Goal: Task Accomplishment & Management: Manage account settings

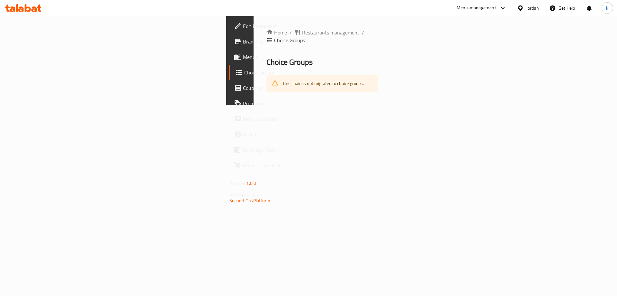
click at [267, 78] on div "This chain is not migrated to choice groups." at bounding box center [323, 83] width 112 height 17
click at [244, 75] on span "Choice Groups" at bounding box center [284, 72] width 80 height 8
click at [283, 77] on div "This chain is not migrated to choice groups." at bounding box center [323, 83] width 81 height 13
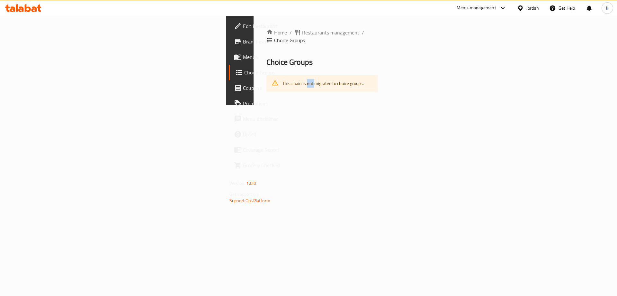
click at [283, 77] on div "This chain is not migrated to choice groups." at bounding box center [323, 83] width 81 height 13
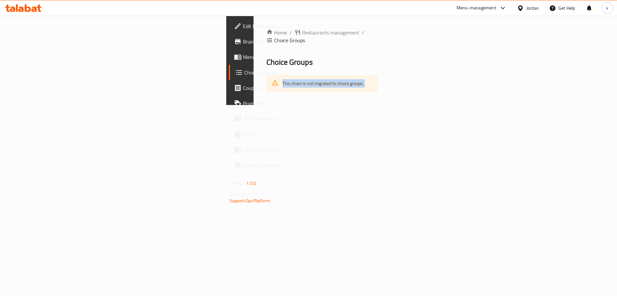
click at [283, 77] on div "This chain is not migrated to choice groups." at bounding box center [323, 83] width 81 height 13
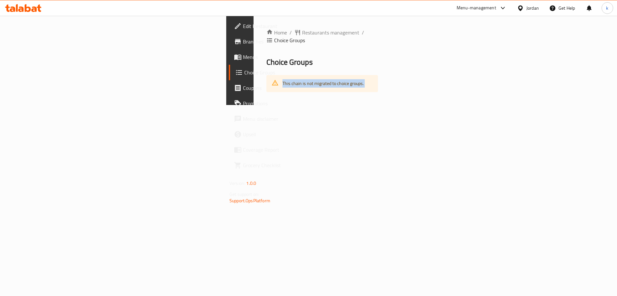
click at [283, 77] on div "This chain is not migrated to choice groups." at bounding box center [323, 83] width 81 height 13
click at [302, 32] on span "Restaurants management" at bounding box center [330, 33] width 57 height 8
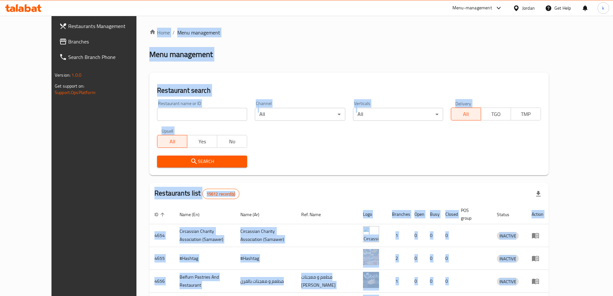
click at [287, 49] on div "Home / Menu management Menu management Restaurant search Restaurant name or ID …" at bounding box center [348, 246] width 399 height 435
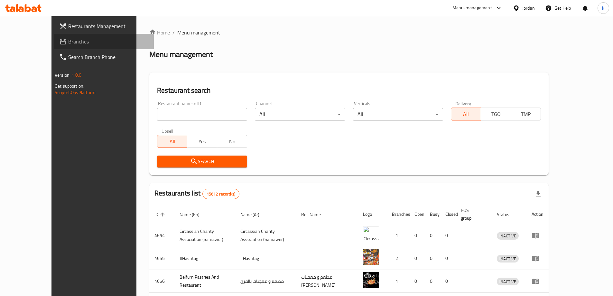
click at [68, 43] on span "Branches" at bounding box center [108, 42] width 80 height 8
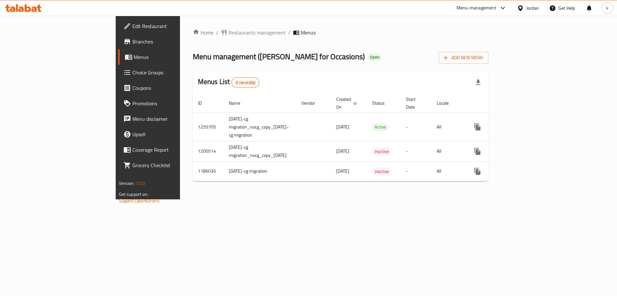
click at [132, 75] on span "Choice Groups" at bounding box center [172, 72] width 81 height 8
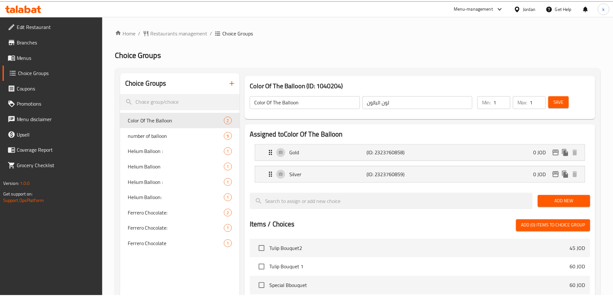
scroll to position [189, 0]
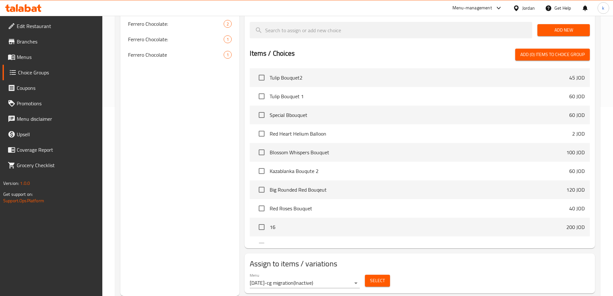
click at [469, 253] on div "Assign to items / variations Menu [DATE]-cg migration ( Inactive ) Select" at bounding box center [419, 273] width 350 height 40
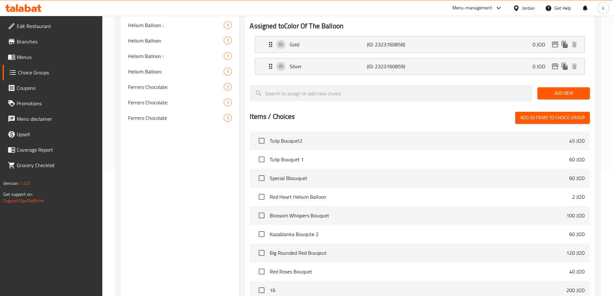
scroll to position [28, 0]
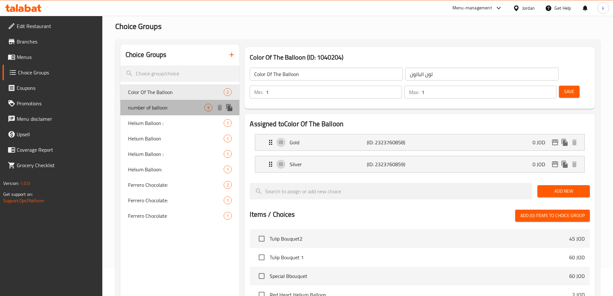
click at [148, 109] on span "number of balloon" at bounding box center [166, 108] width 77 height 8
type input "number of balloon"
type input "رقم البالون"
type input "9"
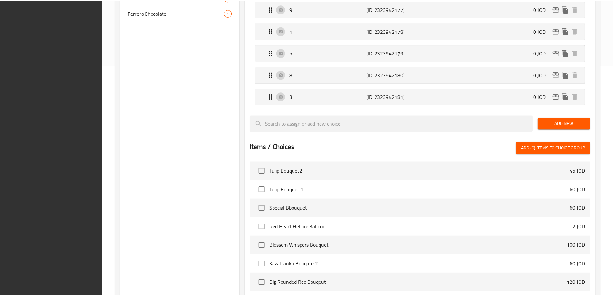
scroll to position [342, 0]
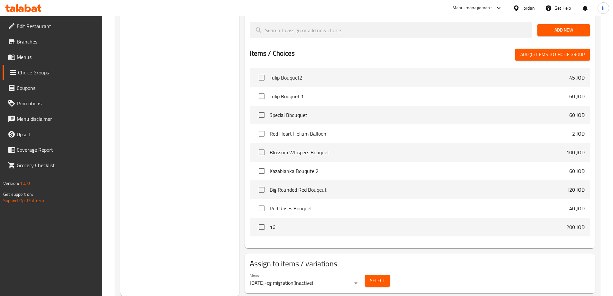
click at [466, 226] on div "Assigned to number of balloon 4 (ID: 2323942173) 0 JOD Name (En) 4 Name (En) Na…" at bounding box center [419, 24] width 350 height 448
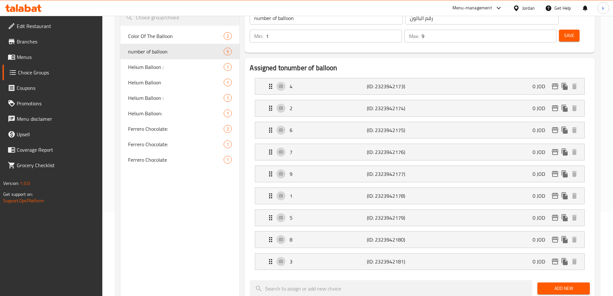
scroll to position [85, 0]
click at [164, 74] on div "Helium Balloon 1" at bounding box center [179, 81] width 119 height 15
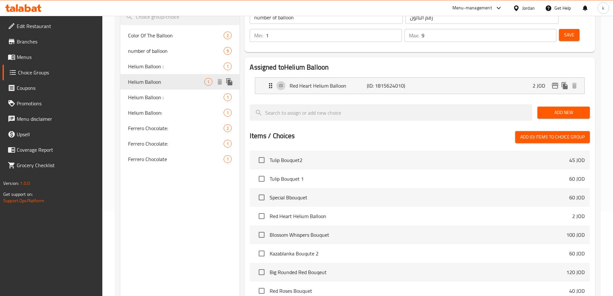
type input "Helium Balloon"
type input "بالون هيليوم:"
type input "0"
type input "1"
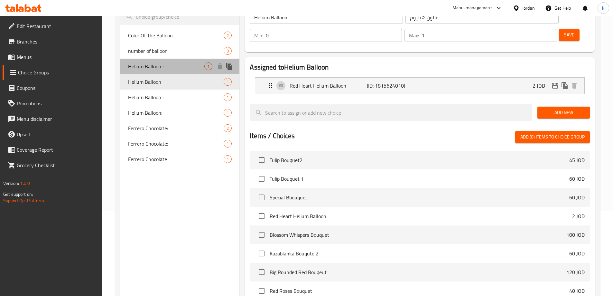
click at [168, 72] on div "Helium Balloon : 1" at bounding box center [179, 66] width 119 height 15
type input "Helium Balloon :"
type input "بالون هيليوم :"
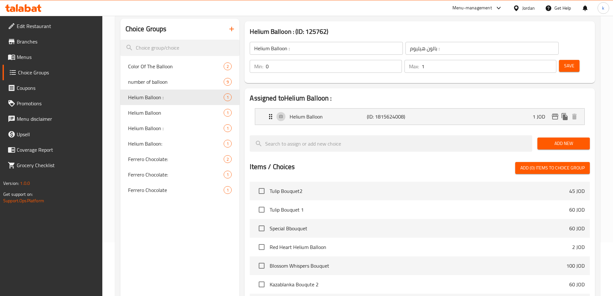
scroll to position [6, 0]
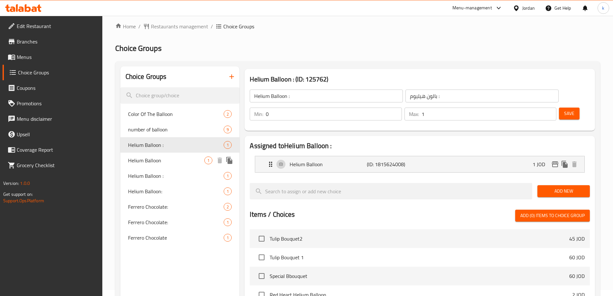
click at [158, 161] on span "Helium Balloon" at bounding box center [166, 160] width 77 height 8
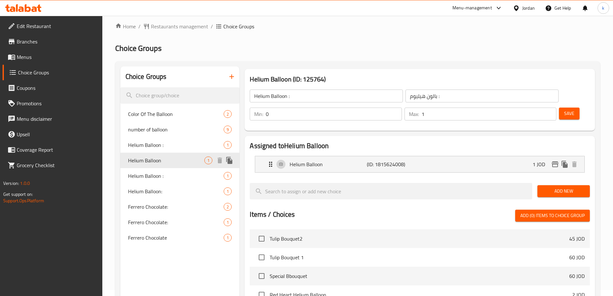
type input "Helium Balloon"
type input "بالون هيليوم:"
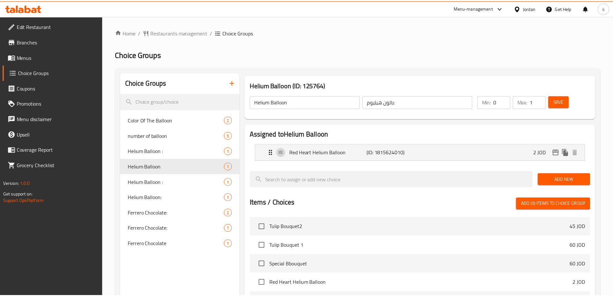
scroll to position [167, 0]
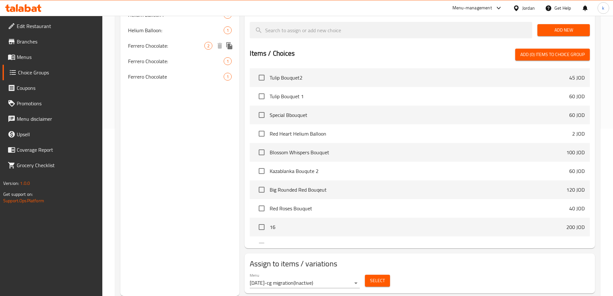
click at [151, 47] on span "Ferrero Chocolate:" at bounding box center [166, 46] width 77 height 8
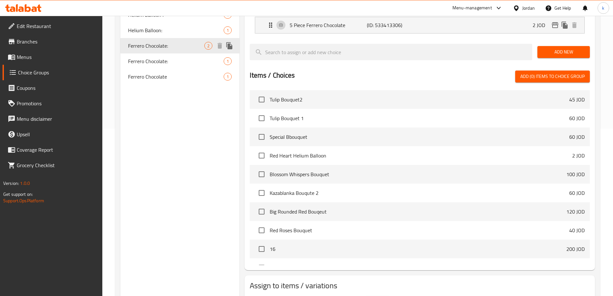
type input "Ferrero Chocolate:"
type input "شوكولاتة فيريرو:"
type input "2"
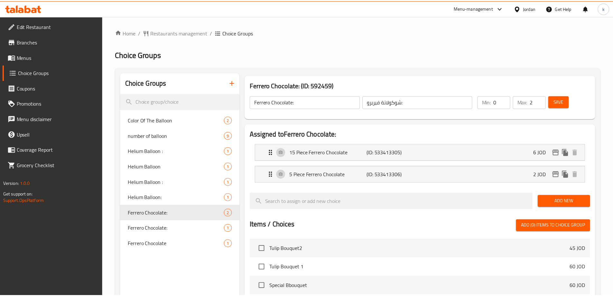
scroll to position [189, 0]
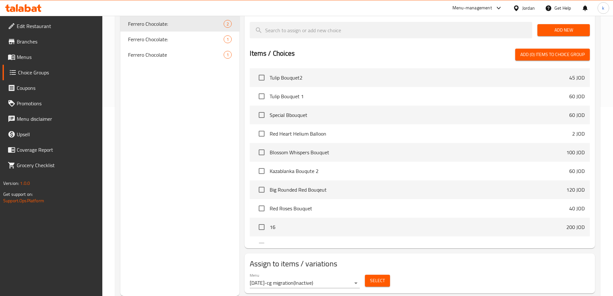
click at [161, 181] on div "Choice Groups Color Of The Balloon 2 number of balloon 9 Helium Balloon : 1 Hel…" at bounding box center [179, 90] width 119 height 412
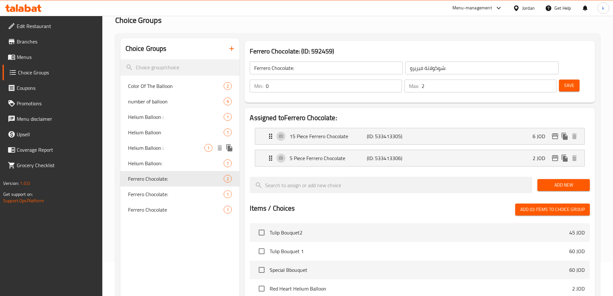
scroll to position [0, 0]
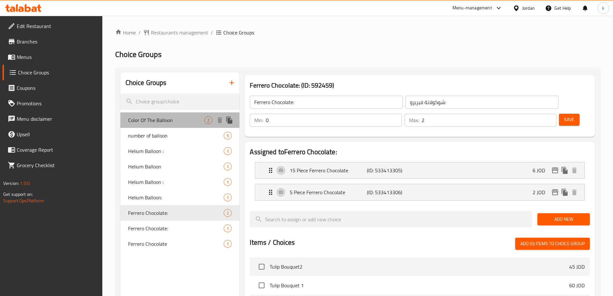
click at [162, 123] on span "Color Of The Balloon" at bounding box center [166, 120] width 77 height 8
type input "Color Of The Balloon"
type input "لون البالون"
type input "1"
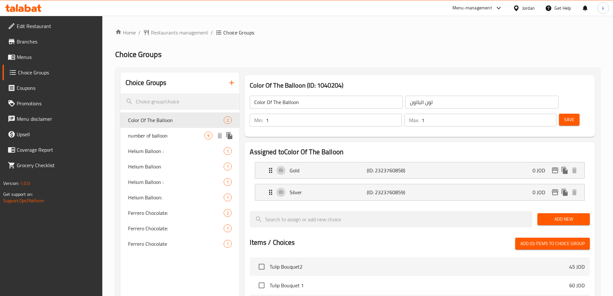
click at [166, 130] on div "number of balloon 9" at bounding box center [179, 135] width 119 height 15
type input "number of balloon"
type input "رقم البالون"
type input "9"
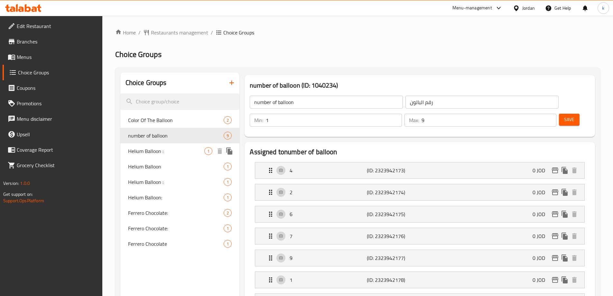
click at [162, 152] on span "Helium Balloon :" at bounding box center [166, 151] width 77 height 8
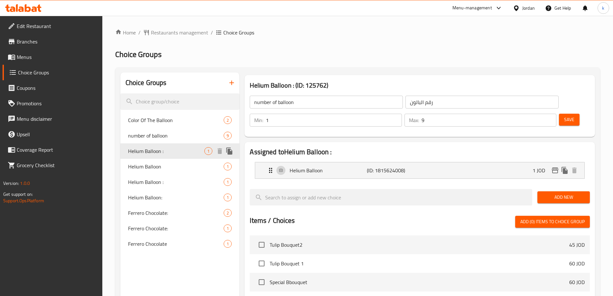
type input "Helium Balloon :"
type input "بالون هيليوم :"
type input "0"
type input "1"
click at [156, 168] on span "Helium Balloon" at bounding box center [166, 166] width 77 height 8
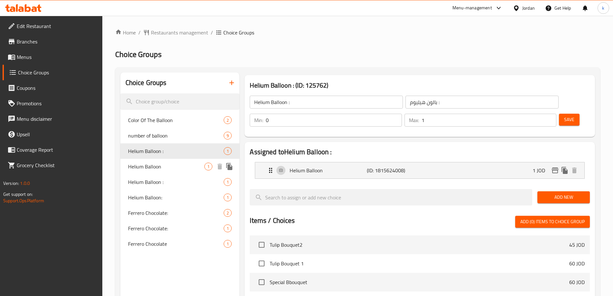
type input "Helium Balloon"
type input "بالون هيليوم:"
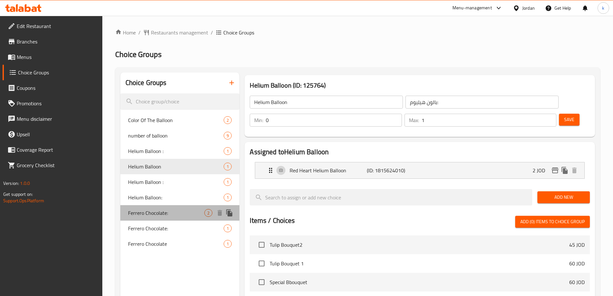
click at [169, 211] on span "Ferrero Chocolate:" at bounding box center [166, 213] width 77 height 8
type input "Ferrero Chocolate:"
type input "شوكولاتة فيريرو:"
type input "2"
